Goal: Task Accomplishment & Management: Manage account settings

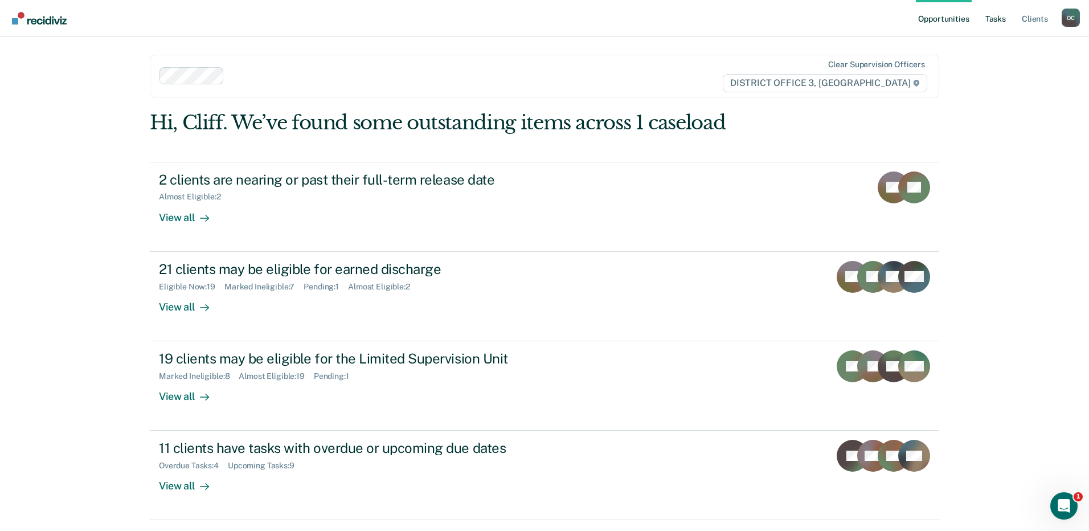
click at [998, 17] on link "Tasks" at bounding box center [995, 18] width 25 height 36
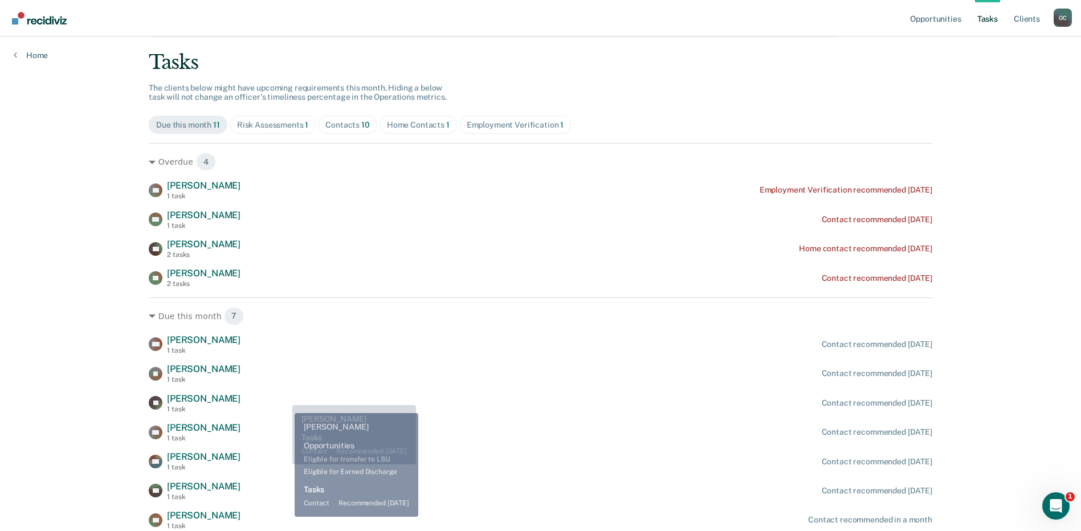
scroll to position [105, 0]
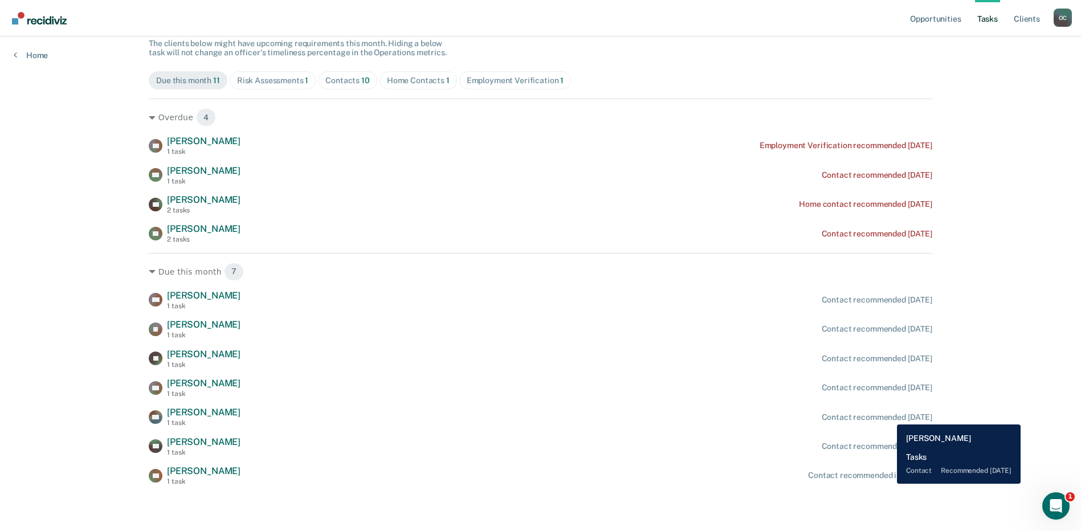
click at [888, 416] on div "Contact recommended [DATE]" at bounding box center [877, 418] width 111 height 10
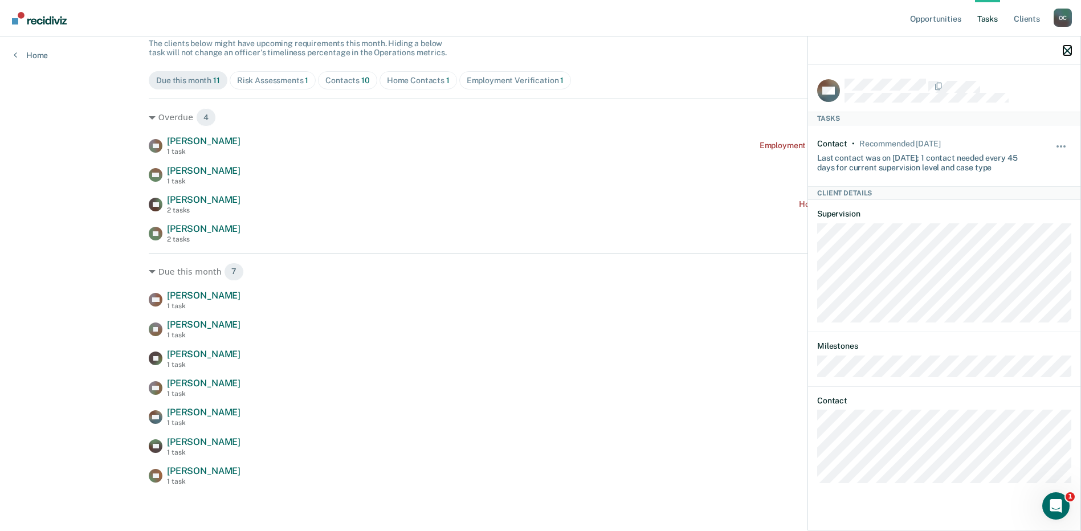
click at [1066, 48] on icon "button" at bounding box center [1067, 51] width 8 height 8
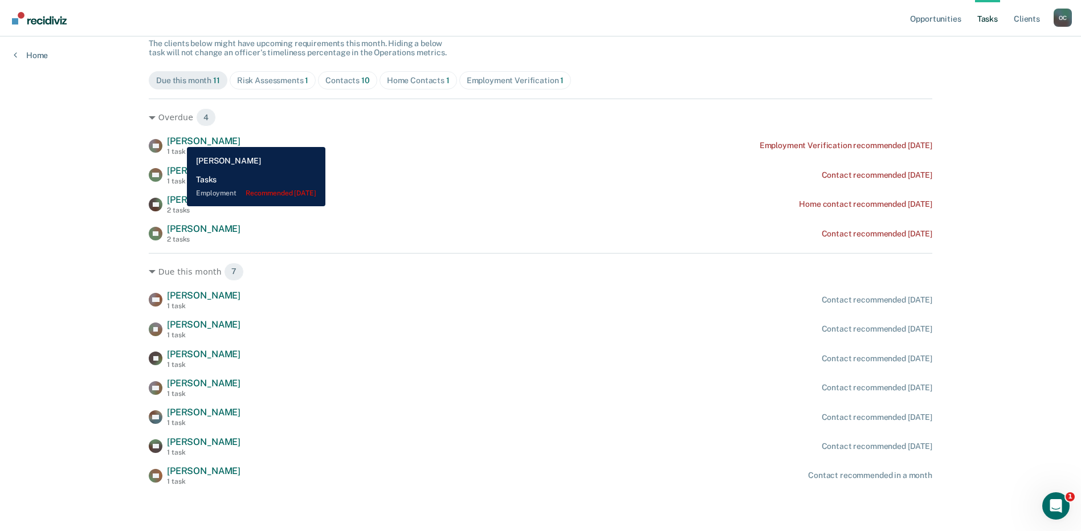
click at [178, 138] on span "[PERSON_NAME]" at bounding box center [204, 141] width 74 height 11
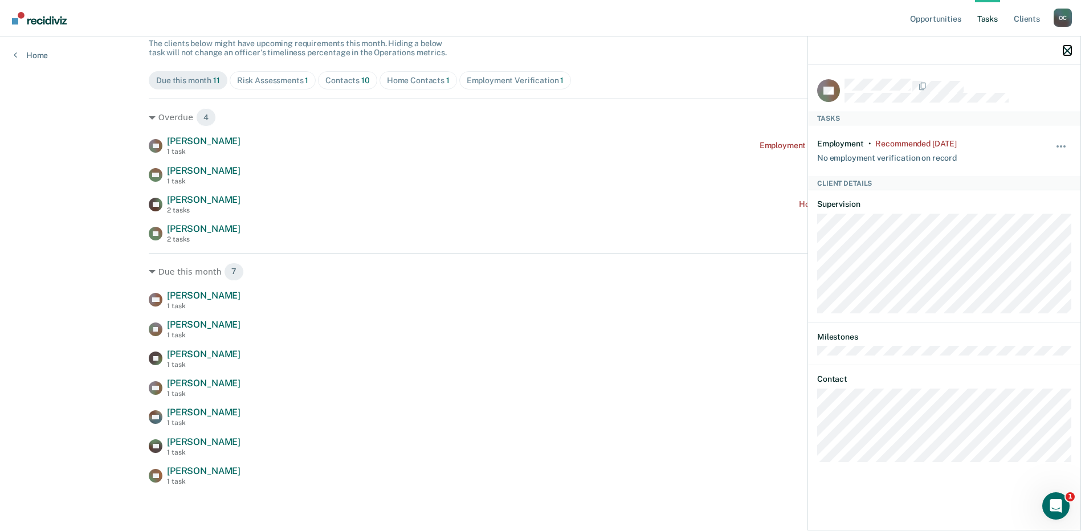
click at [1064, 51] on icon "button" at bounding box center [1067, 51] width 8 height 8
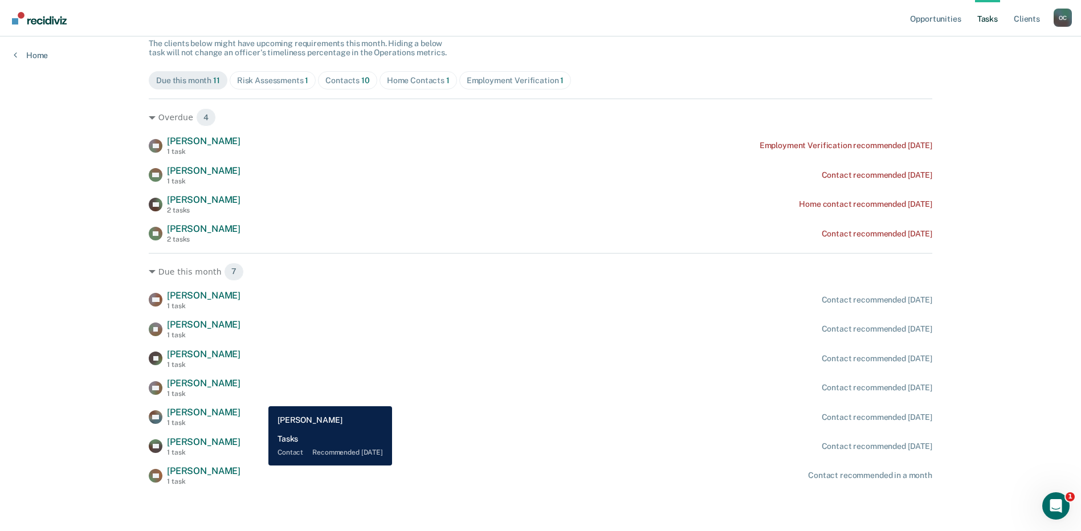
scroll to position [0, 0]
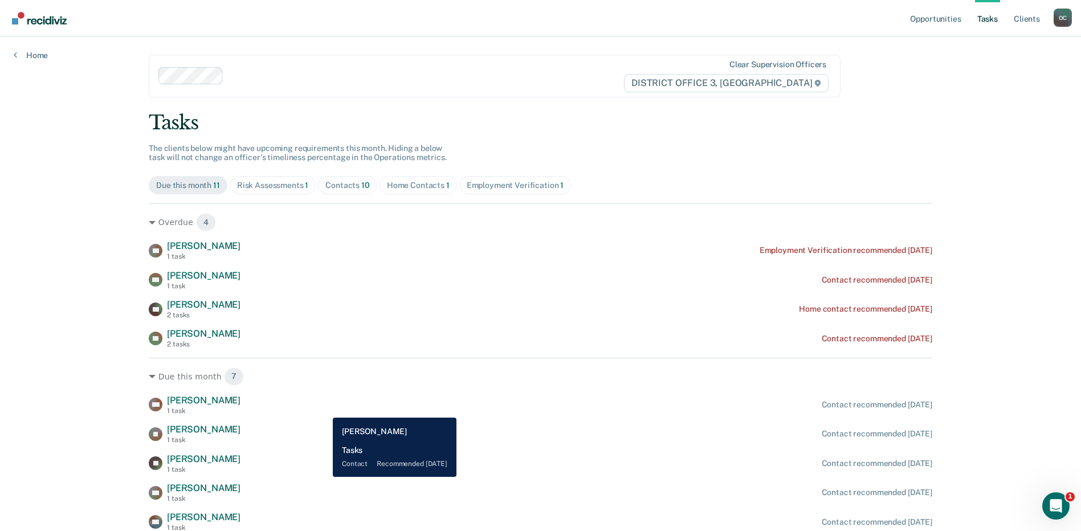
click at [324, 409] on div "MD [PERSON_NAME] 1 task Contact recommended [DATE]" at bounding box center [540, 405] width 783 height 20
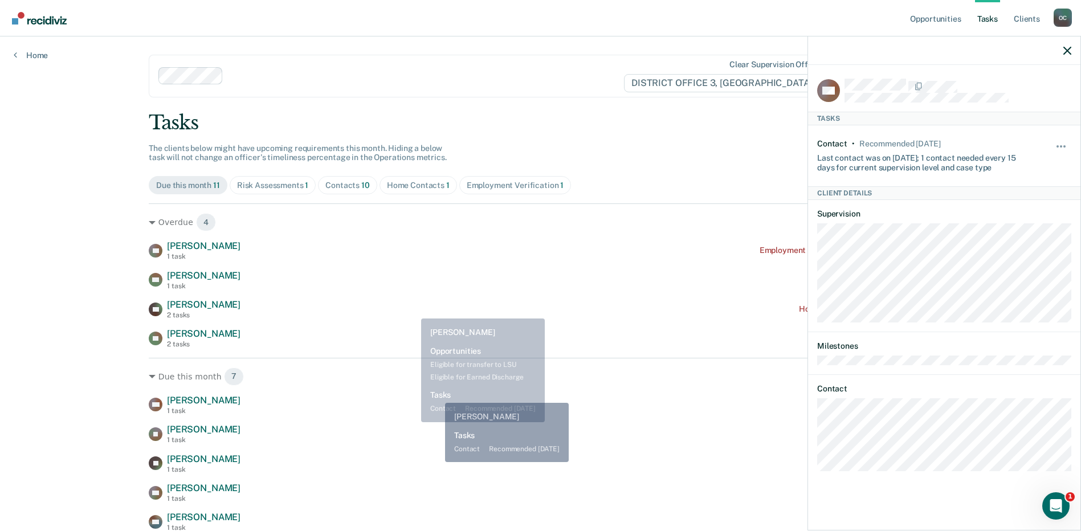
click at [441, 390] on div "Due this month 7 MD [PERSON_NAME] 1 task Contact recommended [DATE] JR [PERSON_…" at bounding box center [540, 474] width 783 height 233
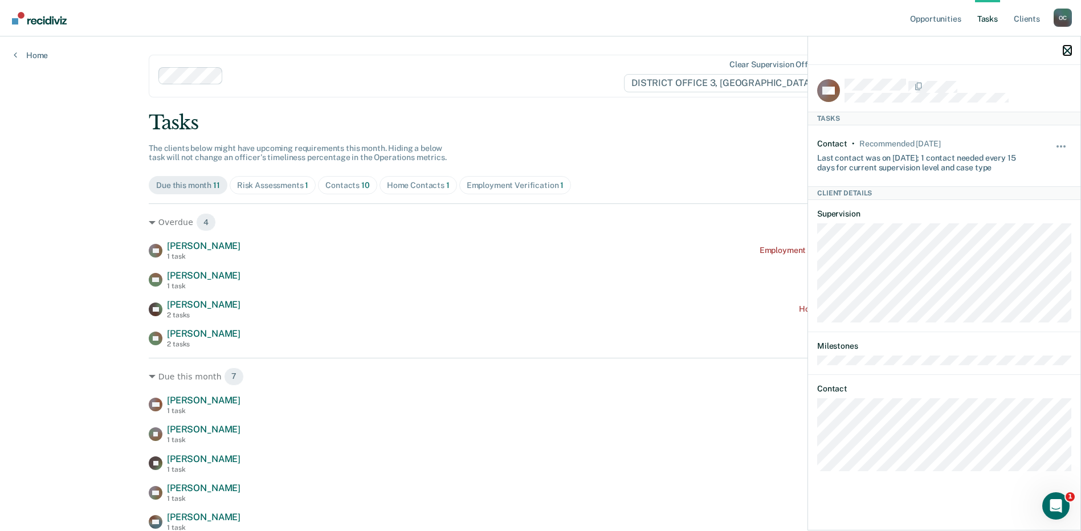
click at [1068, 49] on icon "button" at bounding box center [1067, 51] width 8 height 8
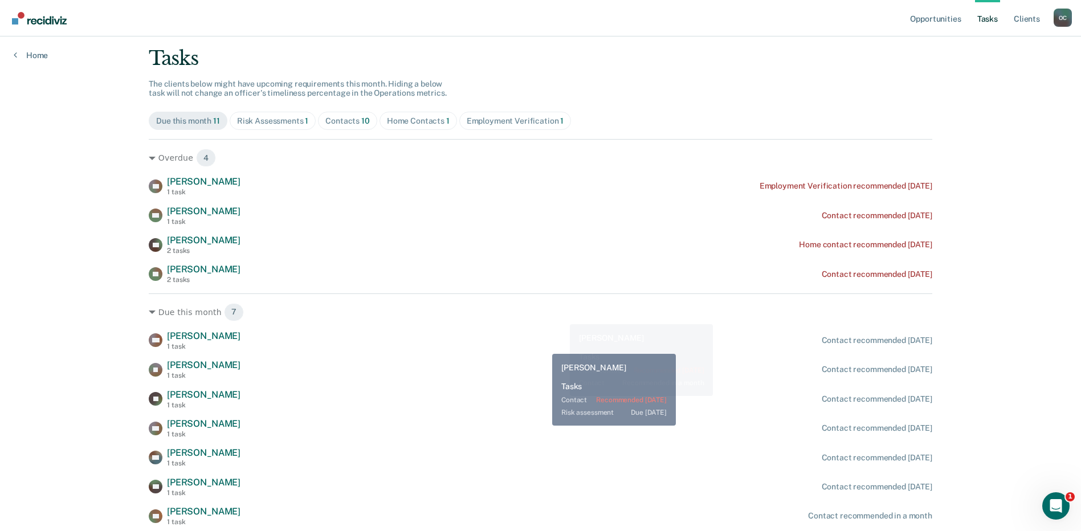
scroll to position [105, 0]
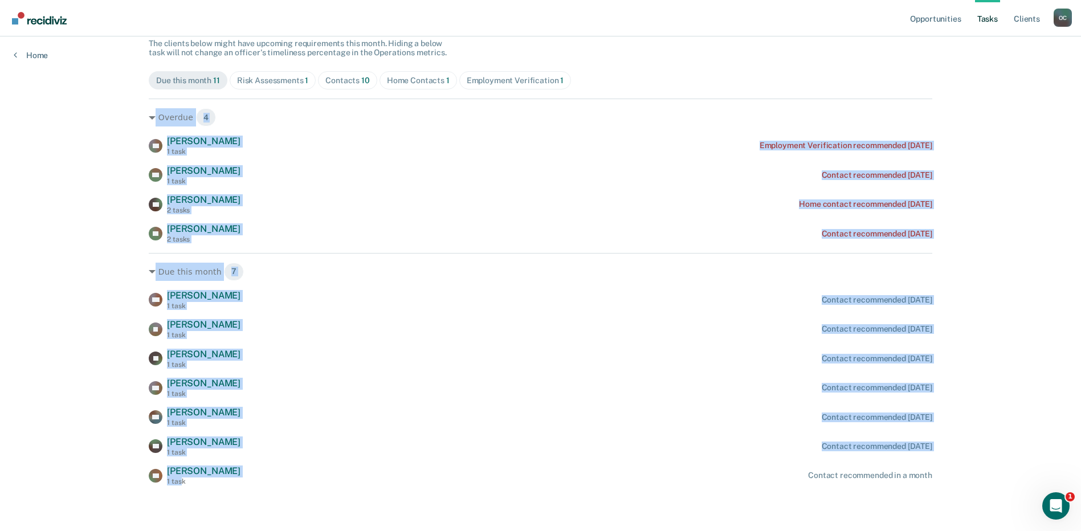
drag, startPoint x: 179, startPoint y: 500, endPoint x: 67, endPoint y: 128, distance: 389.4
click at [127, 127] on div "Opportunities Tasks Client s [PERSON_NAME] Profile How it works Log Out Home Cl…" at bounding box center [540, 213] width 1081 height 636
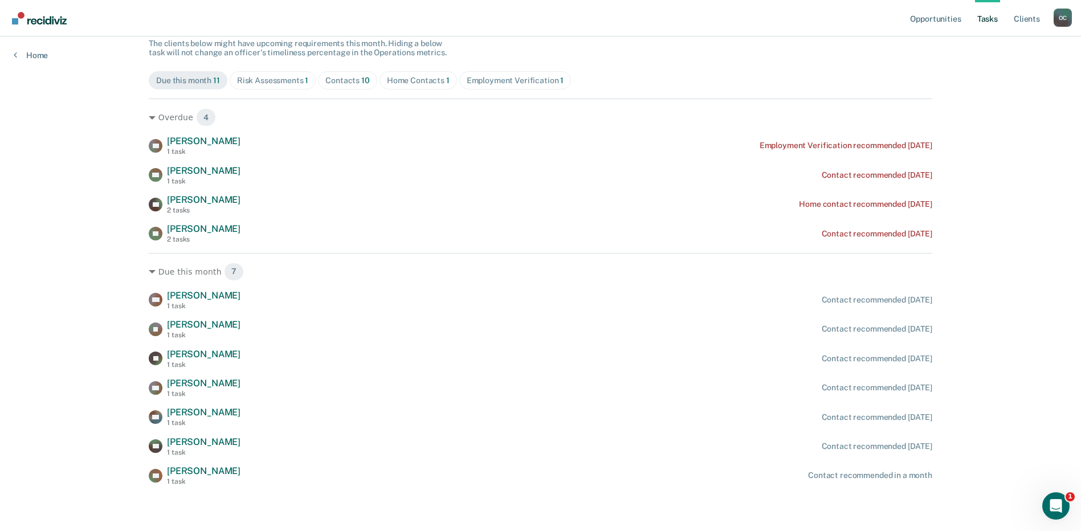
drag, startPoint x: 67, startPoint y: 126, endPoint x: 144, endPoint y: 170, distance: 88.1
click at [68, 126] on div "Opportunities Tasks Client s [PERSON_NAME] Profile How it works Log Out Home Cl…" at bounding box center [540, 213] width 1081 height 636
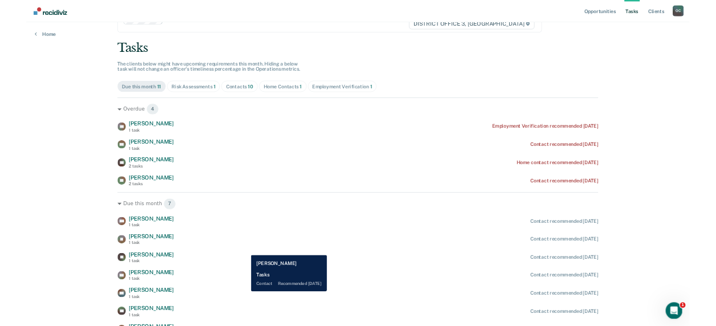
scroll to position [0, 0]
